Goal: Navigation & Orientation: Find specific page/section

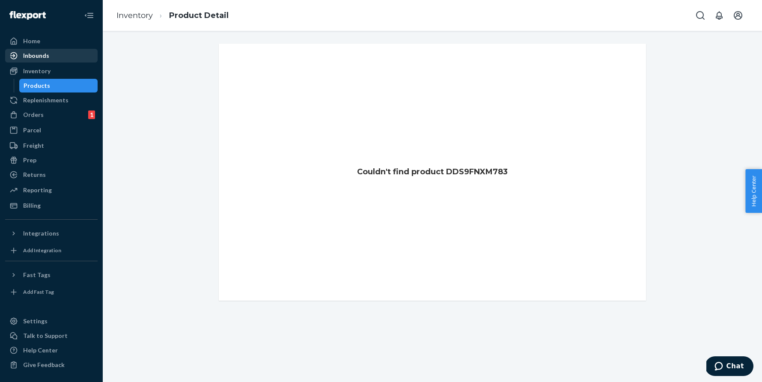
click at [41, 59] on div "Inbounds" at bounding box center [36, 55] width 26 height 9
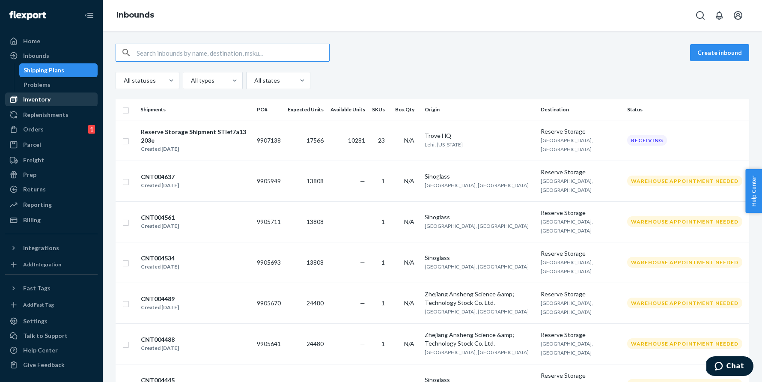
click at [40, 98] on div "Inventory" at bounding box center [36, 99] width 27 height 9
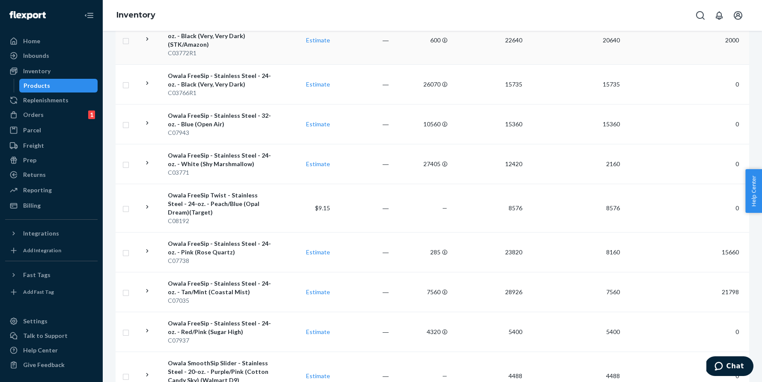
scroll to position [132, 0]
